Goal: Book appointment/travel/reservation

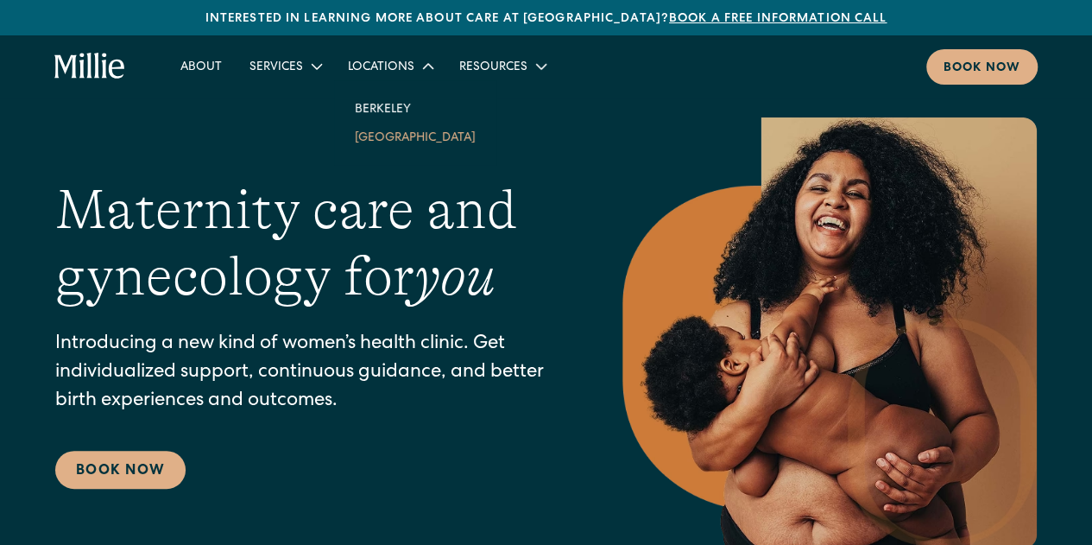
click at [377, 132] on link "South Bay" at bounding box center [415, 137] width 148 height 28
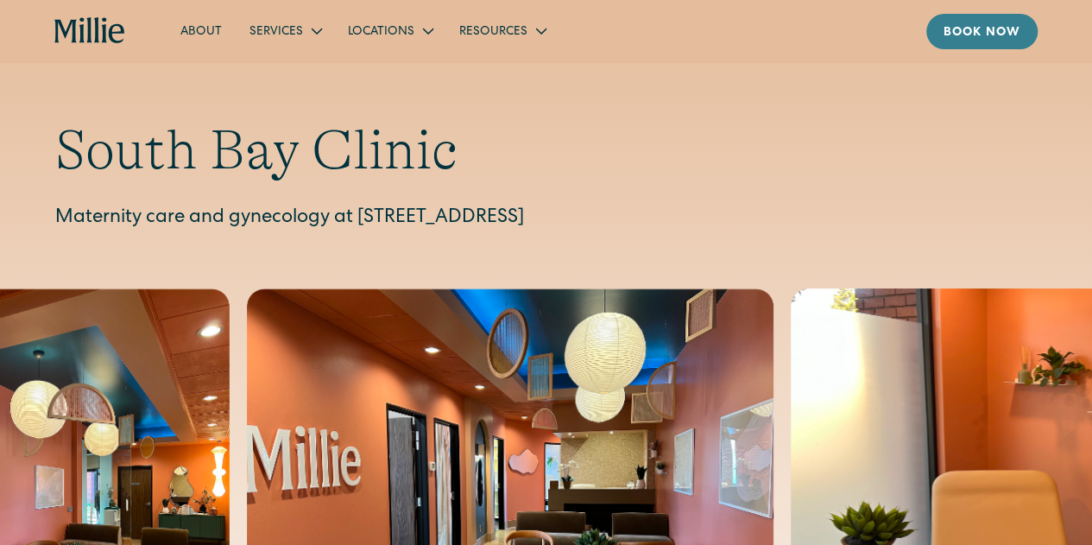
click at [1014, 41] on div "Book now" at bounding box center [981, 33] width 77 height 18
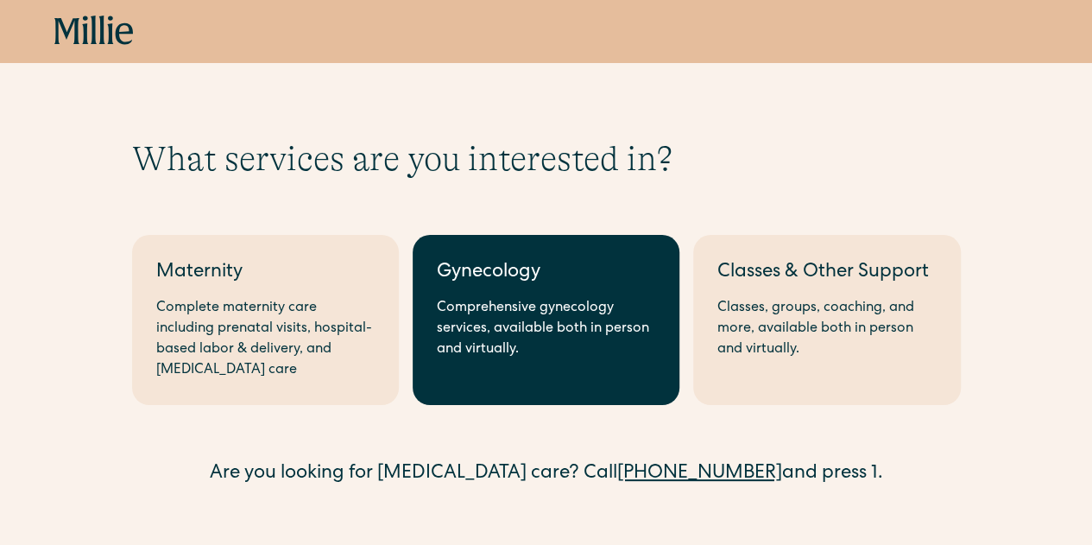
click at [463, 329] on div "Comprehensive gynecology services, available both in person and virtually." at bounding box center [546, 329] width 218 height 62
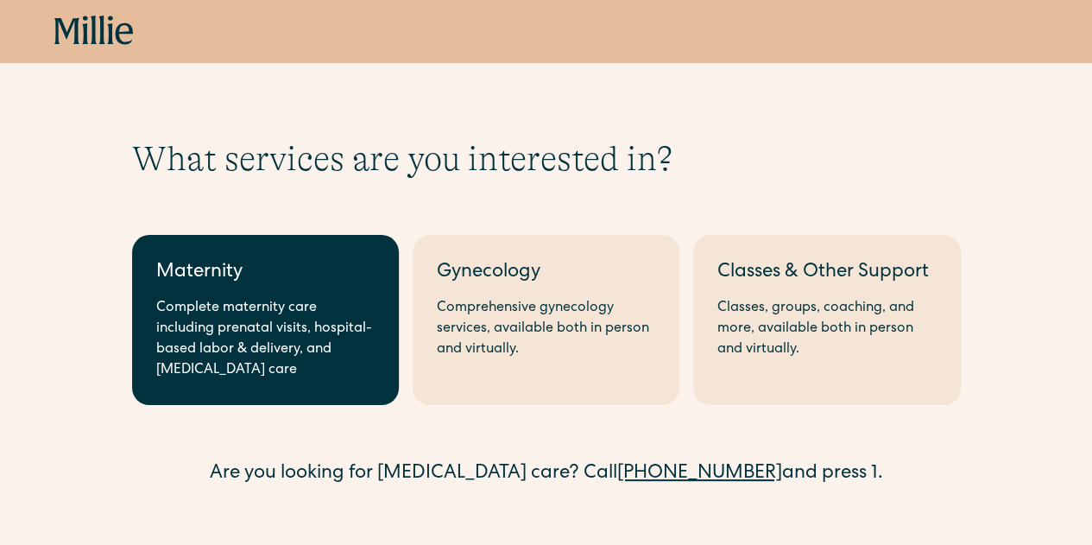
click at [382, 320] on link "Maternity Complete maternity care including prenatal visits, hospital-based lab…" at bounding box center [265, 320] width 267 height 170
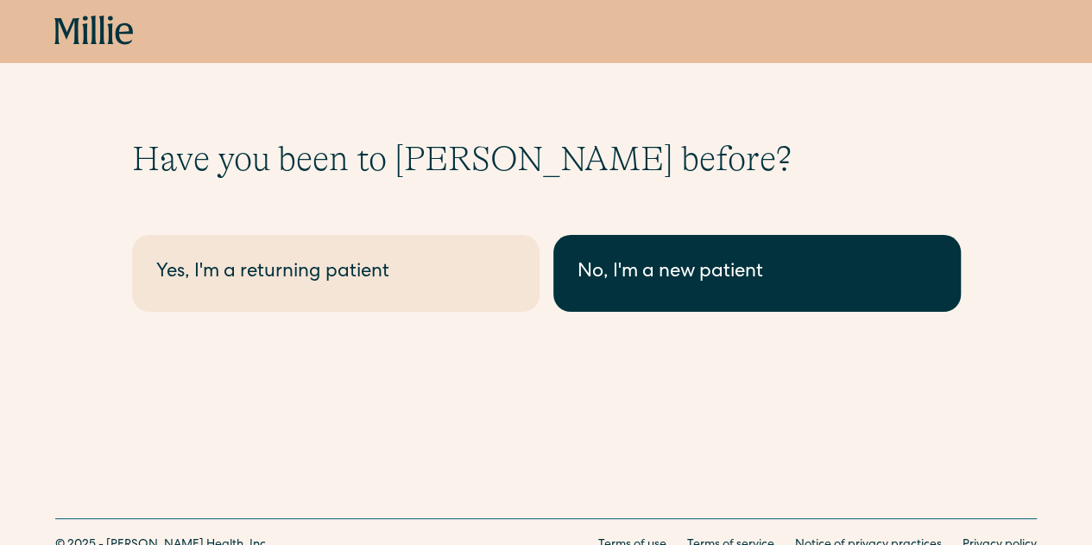
click at [620, 272] on div "No, I'm a new patient" at bounding box center [756, 273] width 359 height 28
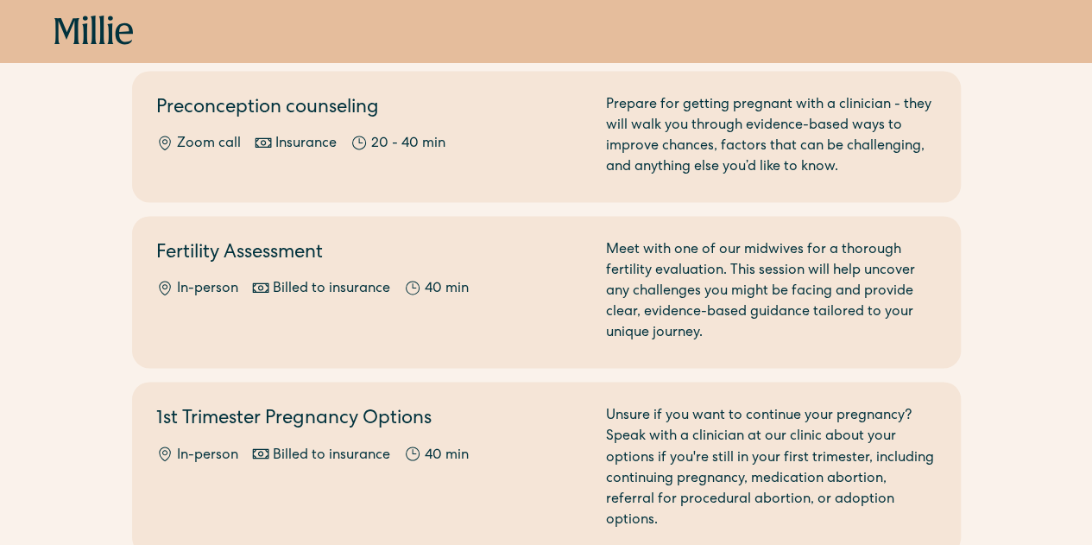
scroll to position [780, 0]
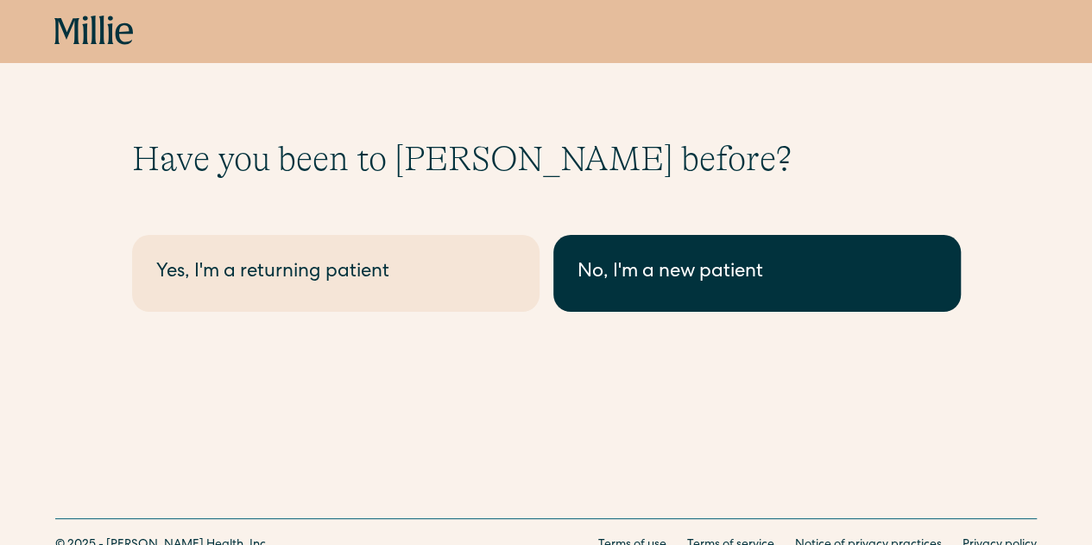
click at [713, 293] on link "No, I'm a new patient" at bounding box center [756, 273] width 407 height 77
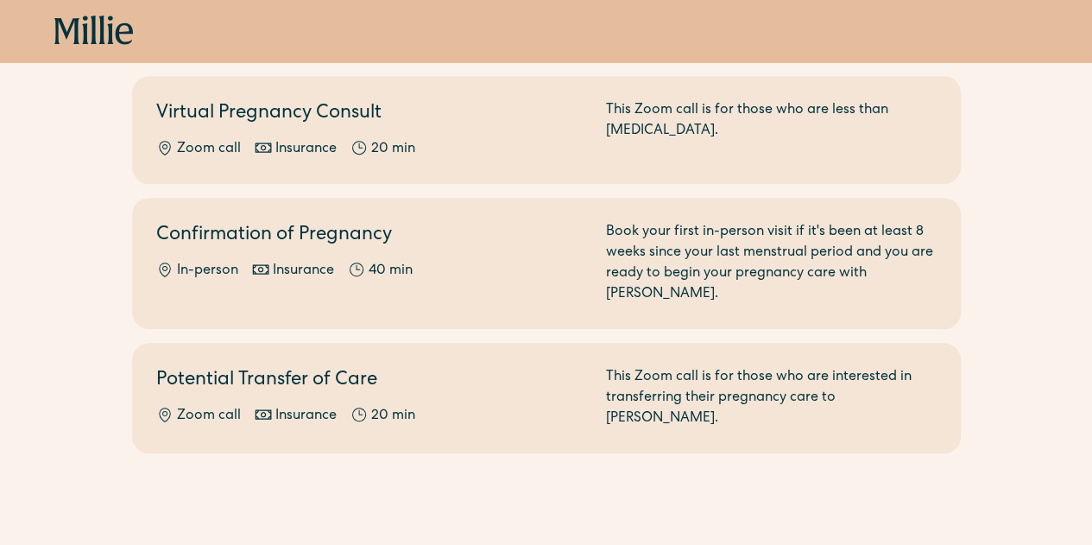
scroll to position [345, 0]
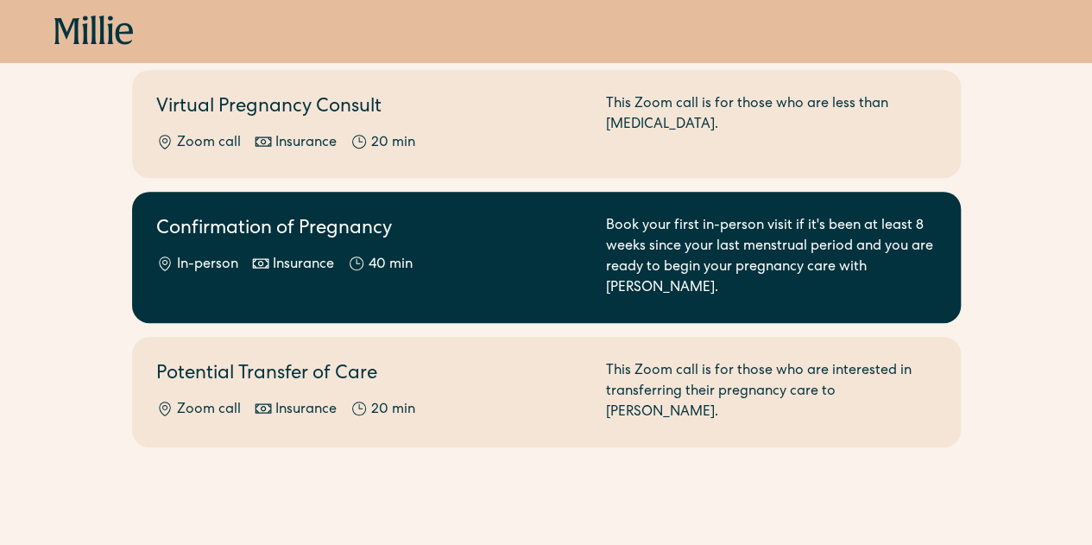
click at [520, 255] on div "In-person Insurance 40 min" at bounding box center [370, 265] width 429 height 21
